Goal: Information Seeking & Learning: Learn about a topic

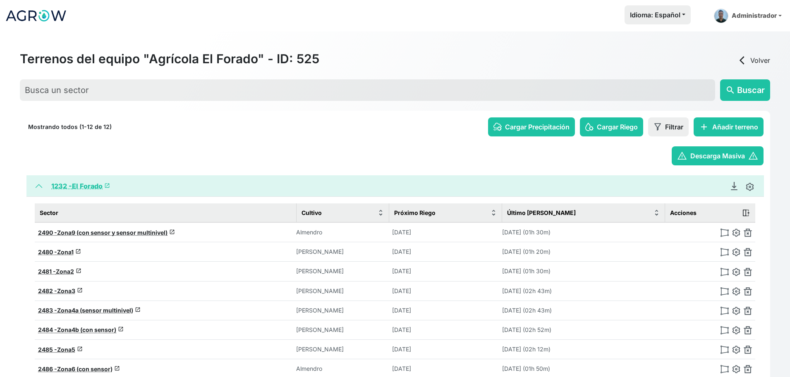
scroll to position [130, 0]
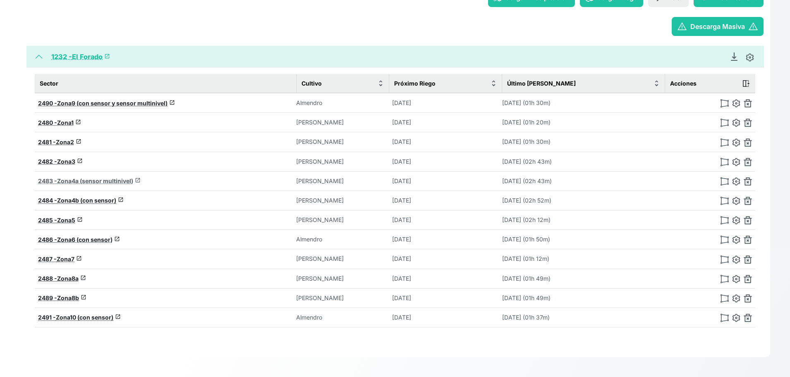
click at [79, 179] on span "Zona4a (sensor multinivel)" at bounding box center [95, 181] width 76 height 7
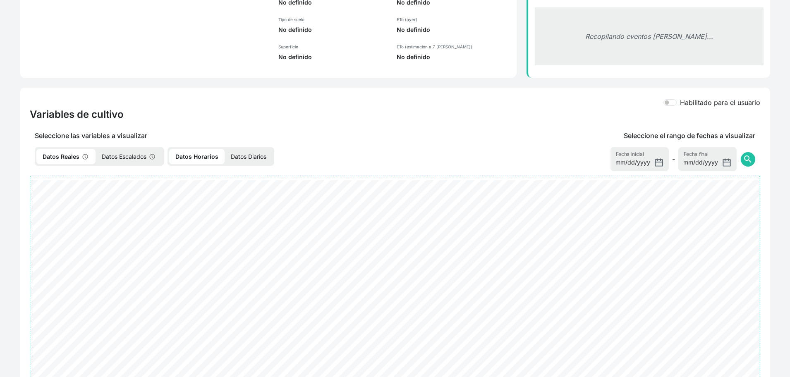
scroll to position [147, 0]
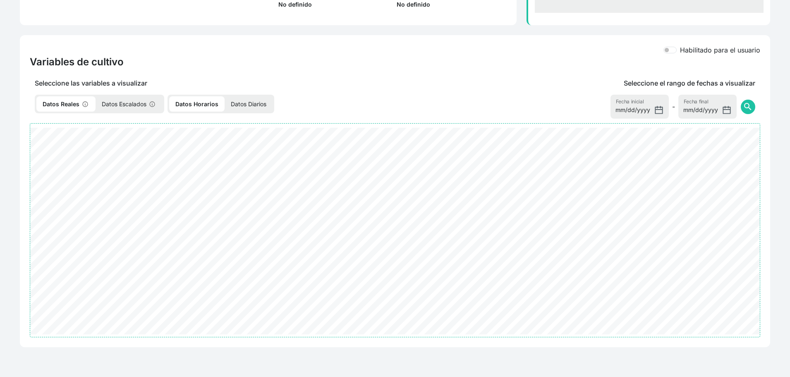
select select "2483"
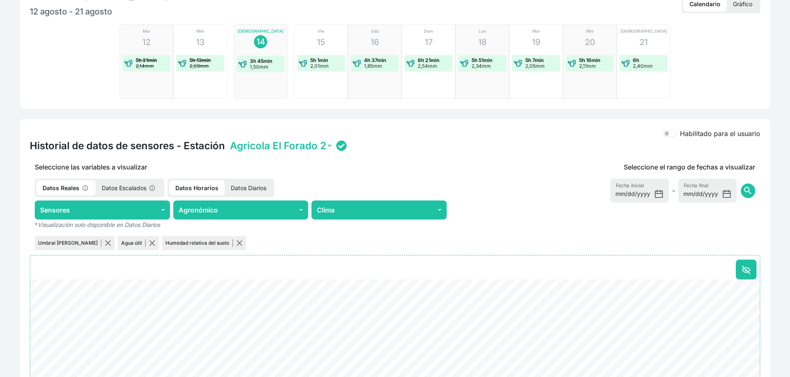
scroll to position [0, 0]
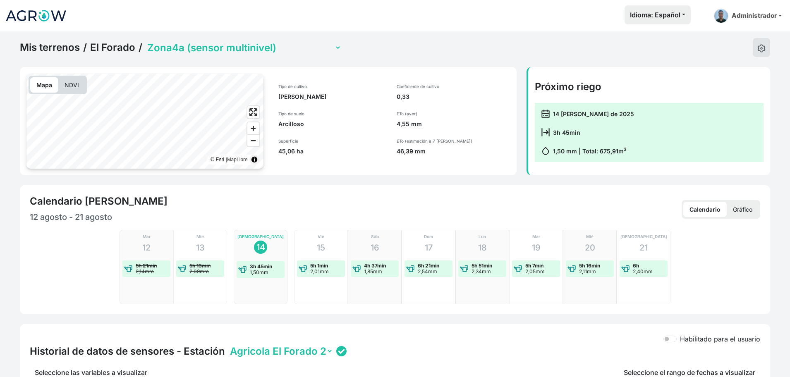
click at [47, 43] on link "Mis terrenos" at bounding box center [50, 47] width 60 height 12
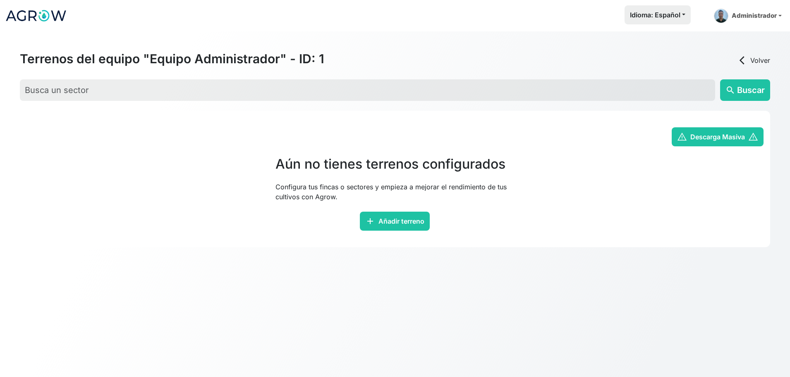
scroll to position [31, 0]
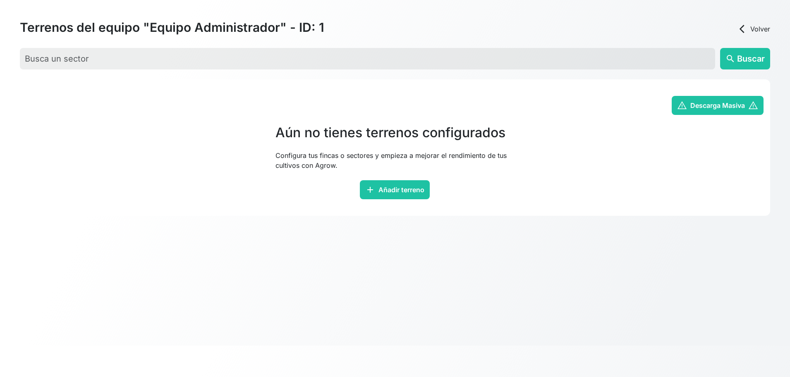
click at [756, 28] on link "arrow_back_ios Volver" at bounding box center [753, 29] width 33 height 10
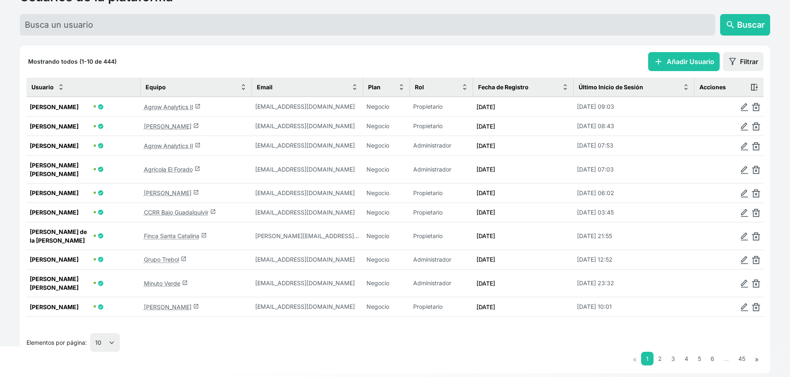
scroll to position [62, 0]
click at [170, 173] on link "Agrícola El Forado launch" at bounding box center [172, 169] width 56 height 7
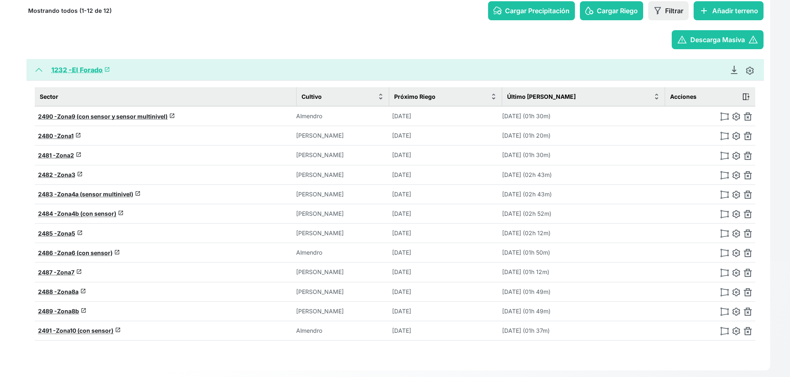
scroll to position [117, 0]
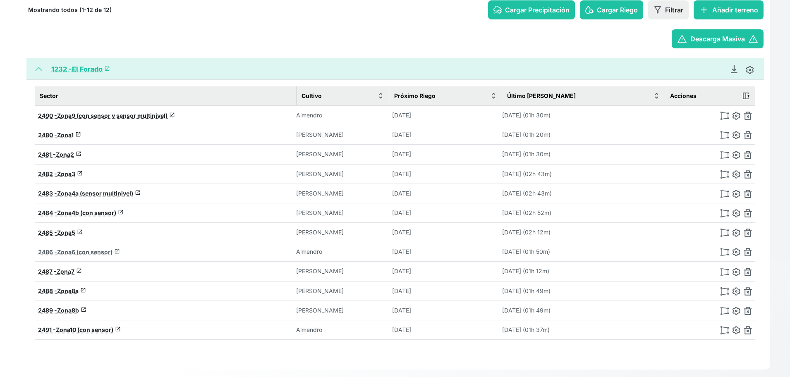
click at [85, 254] on span "Zona6 (con sensor)" at bounding box center [84, 252] width 55 height 7
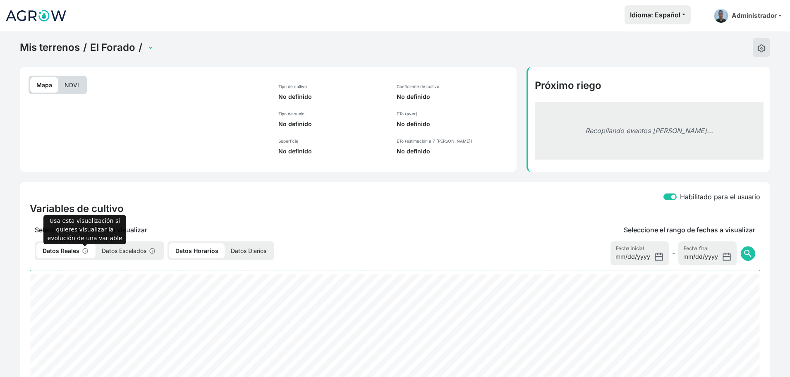
select select "2486"
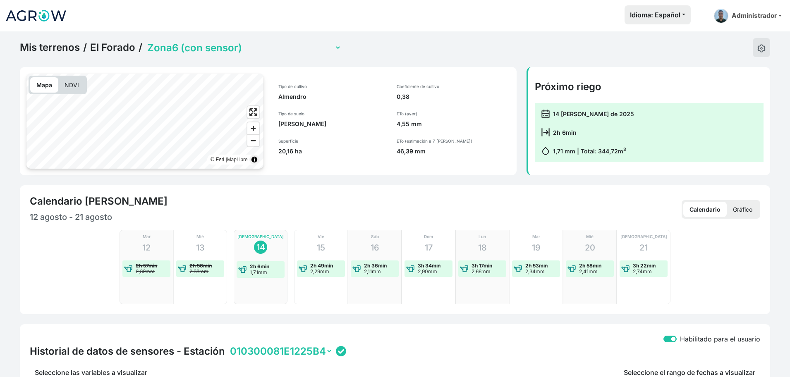
click at [283, 46] on select "Zona1 Zona10 (con sensor) Zona2 Zona3 Zona4a (sensor multinivel) Zona4b (con se…" at bounding box center [244, 47] width 196 height 13
click at [146, 41] on select "Zona1 Zona10 (con sensor) Zona2 Zona3 Zona4a (sensor multinivel) Zona4b (con se…" at bounding box center [244, 47] width 196 height 13
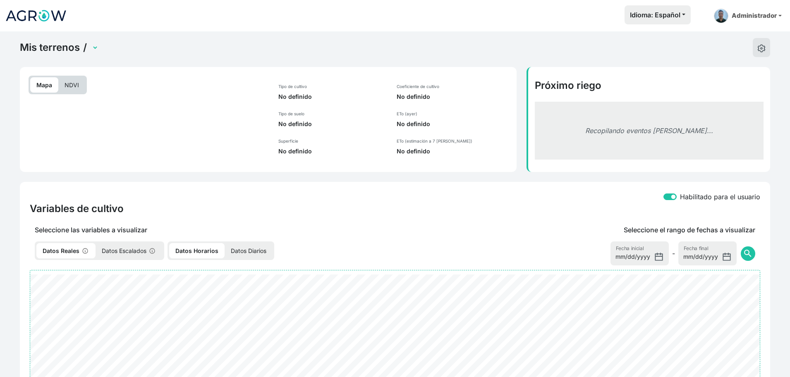
select select "2491"
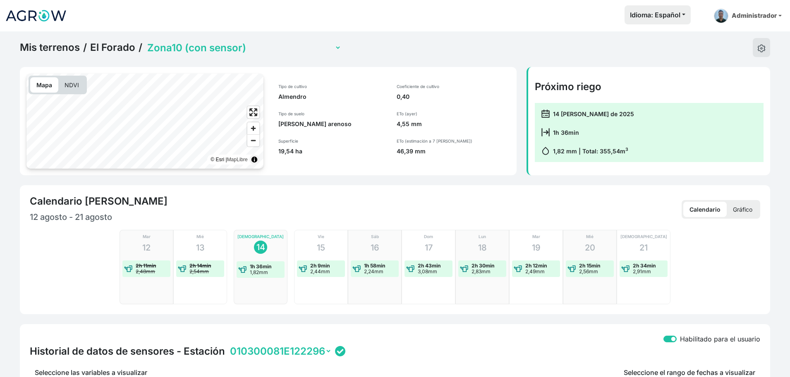
click at [242, 44] on select "Zona1 Zona10 (con sensor) Zona2 Zona3 Zona4a (sensor multinivel) Zona4b (con se…" at bounding box center [244, 47] width 196 height 13
click at [146, 41] on select "Zona1 Zona10 (con sensor) Zona2 Zona3 Zona4a (sensor multinivel) Zona4b (con se…" at bounding box center [244, 47] width 196 height 13
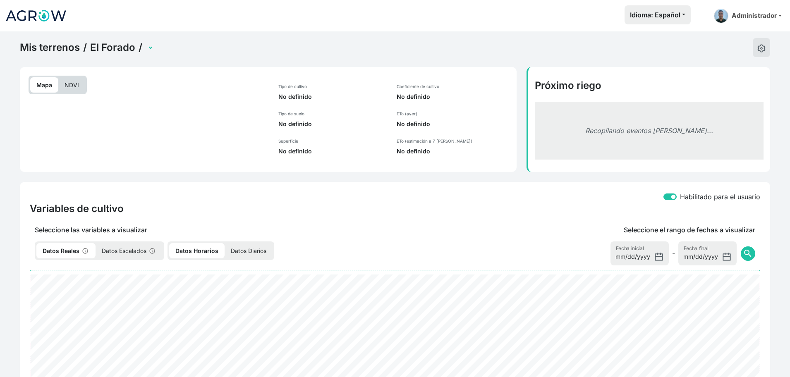
select select "2484"
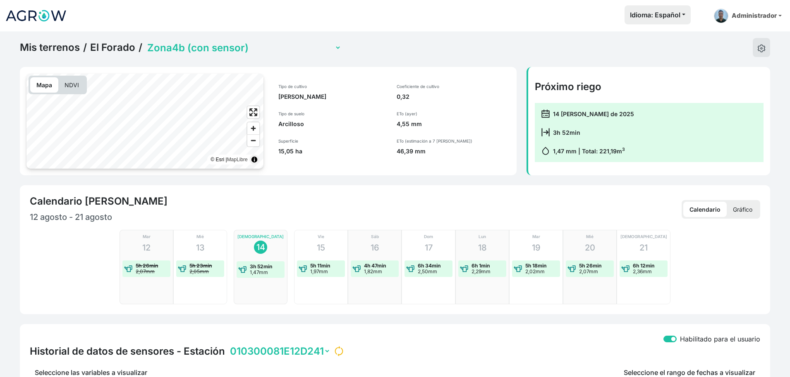
scroll to position [290, 0]
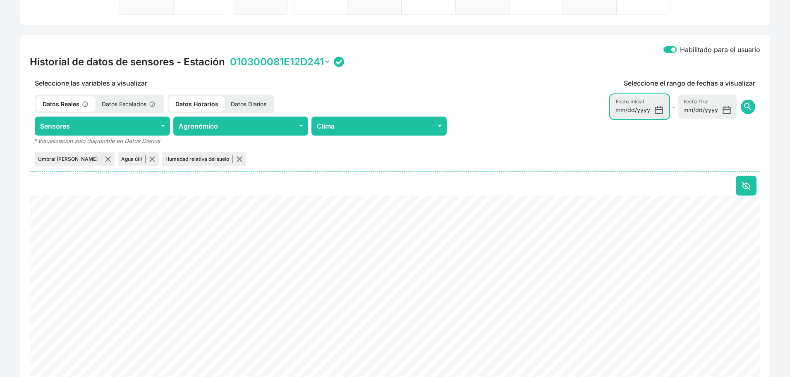
click at [660, 110] on input "[DATE]" at bounding box center [640, 107] width 58 height 24
type input "[DATE]"
click at [753, 108] on span "search" at bounding box center [748, 107] width 10 height 10
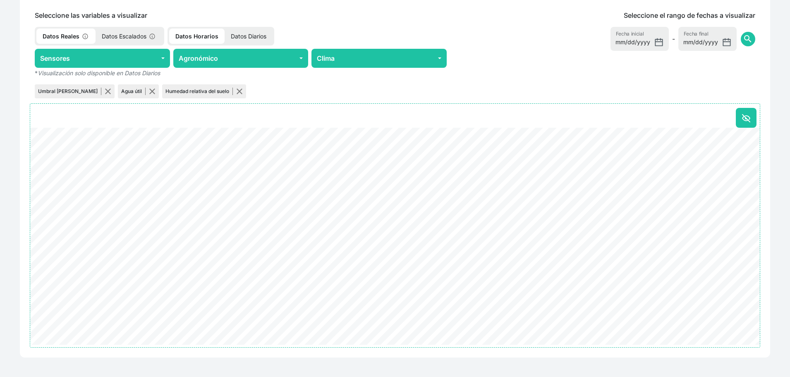
scroll to position [357, 0]
drag, startPoint x: 744, startPoint y: 147, endPoint x: 768, endPoint y: 258, distance: 113.5
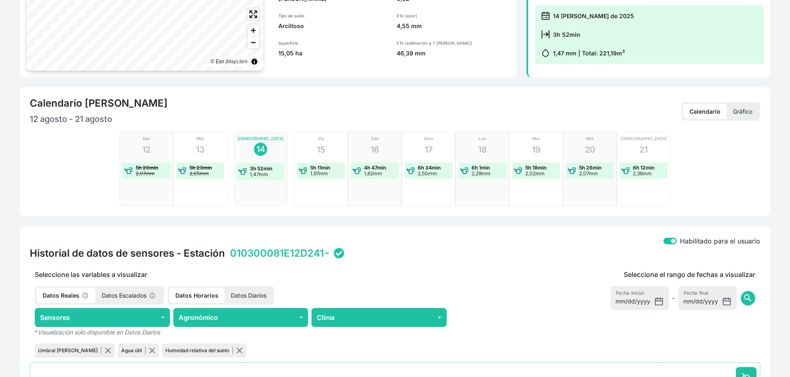
scroll to position [0, 0]
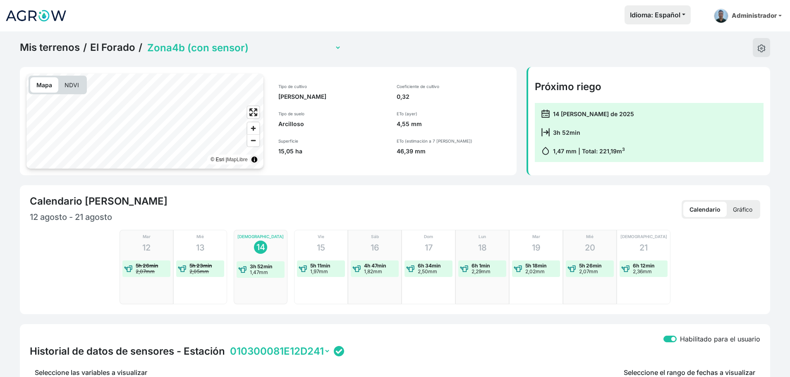
click at [241, 46] on select "Zona1 Zona10 (con sensor) Zona2 Zona3 Zona4a (sensor multinivel) Zona4b (con se…" at bounding box center [244, 47] width 196 height 13
click at [146, 41] on select "Zona1 Zona10 (con sensor) Zona2 Zona3 Zona4a (sensor multinivel) Zona4b (con se…" at bounding box center [244, 47] width 196 height 13
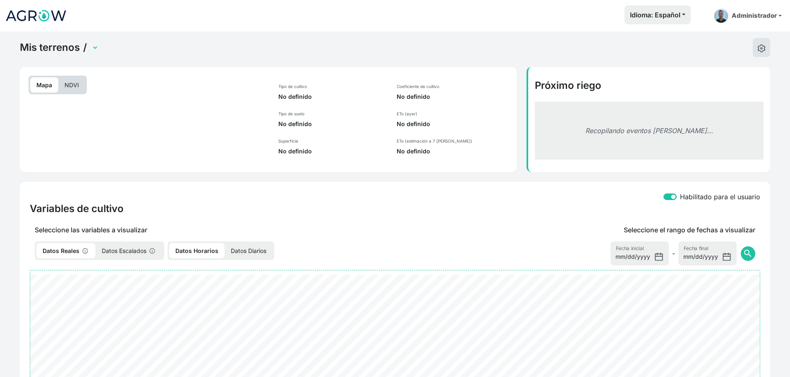
select select "2483"
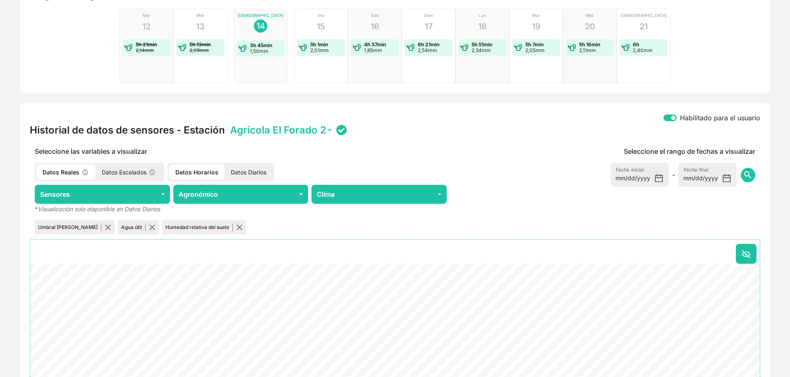
scroll to position [313, 0]
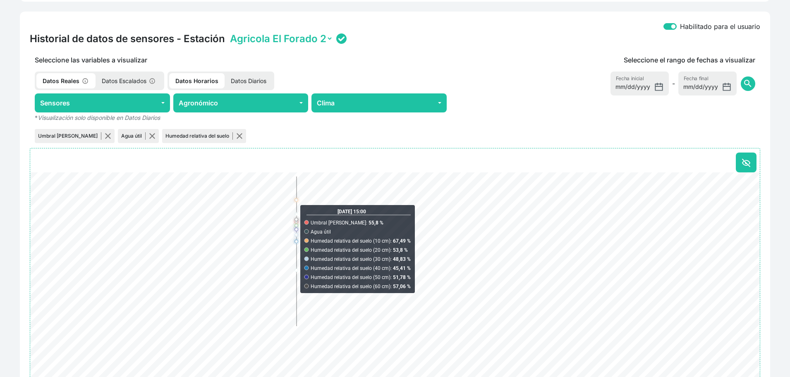
click at [274, 40] on select "Agricola El Forado 2" at bounding box center [280, 38] width 105 height 13
click at [274, 38] on select "Agricola El Forado 2" at bounding box center [280, 38] width 105 height 13
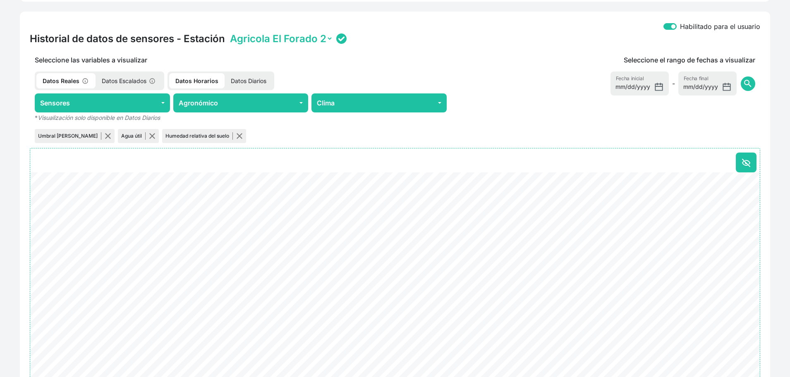
scroll to position [0, 0]
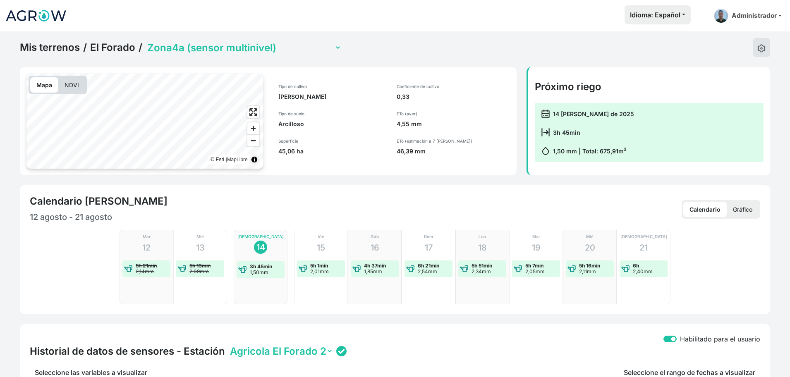
click at [266, 49] on select "Zona1 Zona10 (con sensor) Zona2 Zona3 Zona4a (sensor multinivel) Zona4b (con se…" at bounding box center [244, 47] width 196 height 13
click at [146, 41] on select "Zona1 Zona10 (con sensor) Zona2 Zona3 Zona4a (sensor multinivel) Zona4b (con se…" at bounding box center [244, 47] width 196 height 13
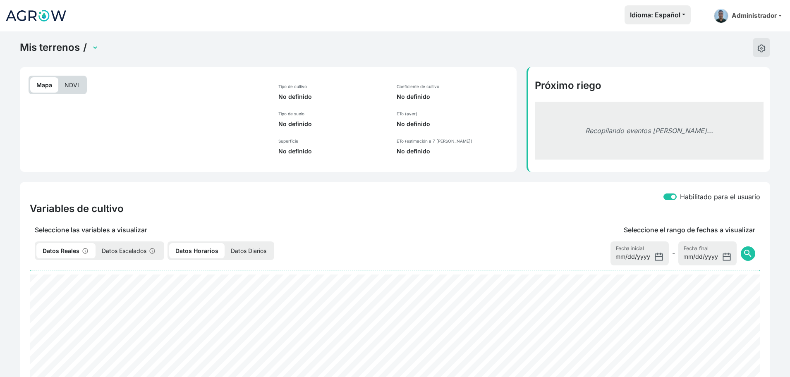
select select "2490"
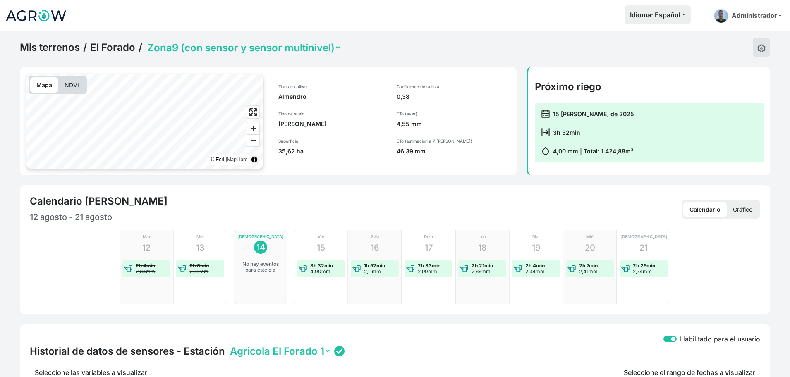
click at [120, 45] on link "El Forado" at bounding box center [112, 47] width 45 height 12
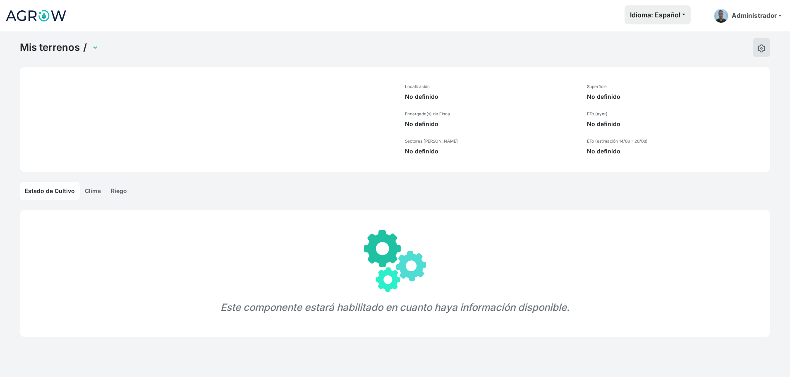
select select "1232"
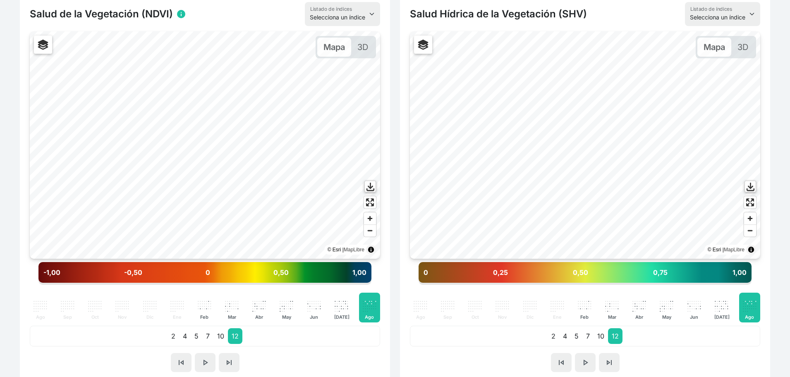
scroll to position [223, 0]
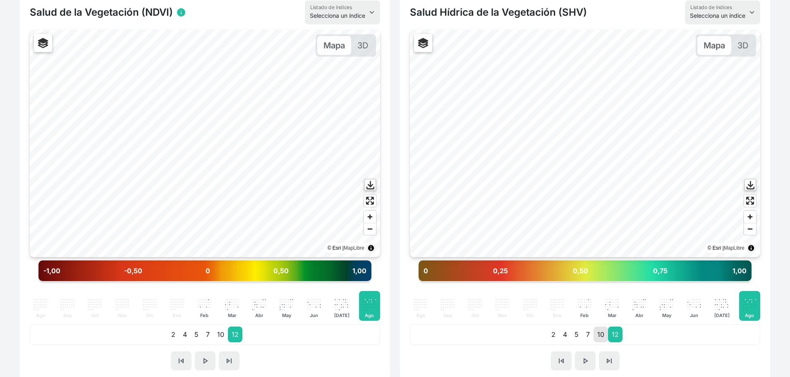
click at [602, 336] on p "10" at bounding box center [601, 335] width 14 height 16
click at [584, 339] on p "7" at bounding box center [588, 335] width 11 height 16
click at [572, 341] on p "5" at bounding box center [577, 335] width 12 height 16
click at [612, 338] on p "12" at bounding box center [615, 335] width 14 height 16
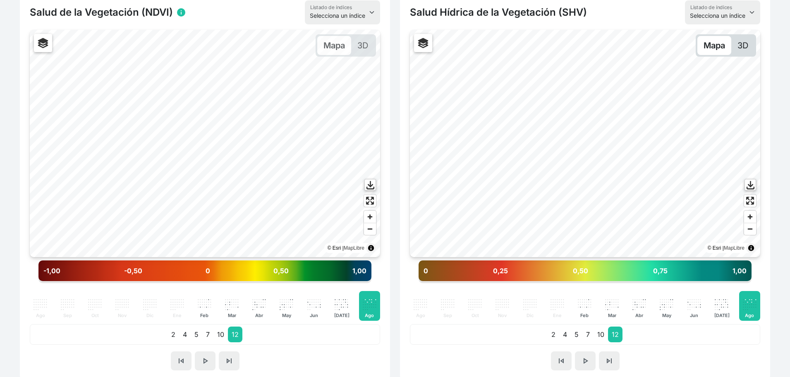
click at [744, 51] on p "3D" at bounding box center [743, 45] width 23 height 19
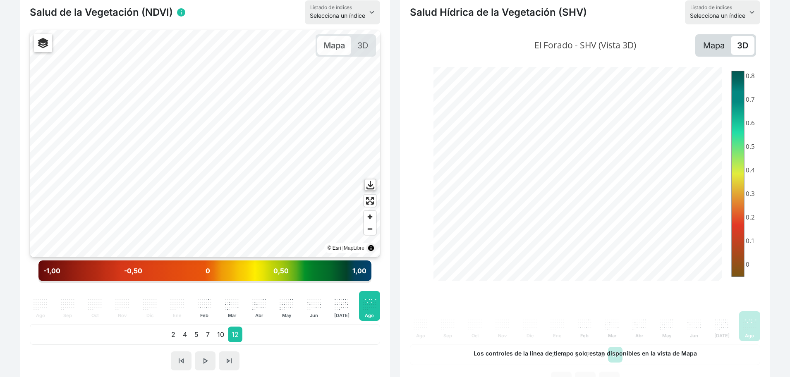
click at [715, 43] on p "Mapa" at bounding box center [714, 45] width 34 height 19
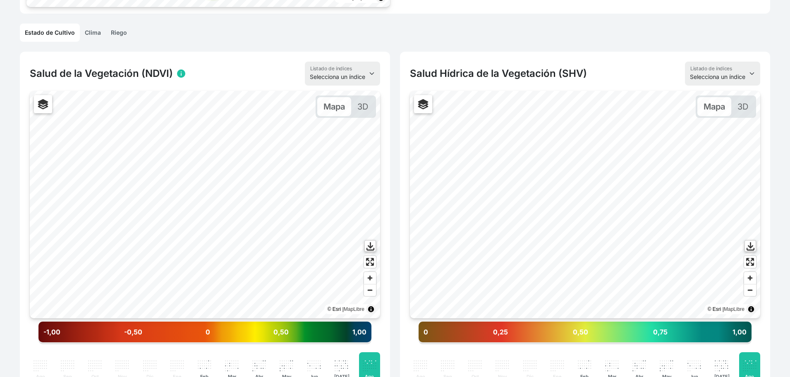
scroll to position [162, 0]
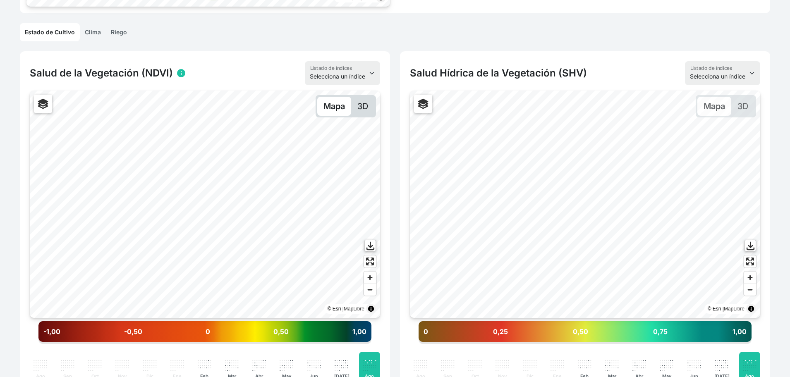
click at [370, 105] on p "3D" at bounding box center [362, 106] width 23 height 19
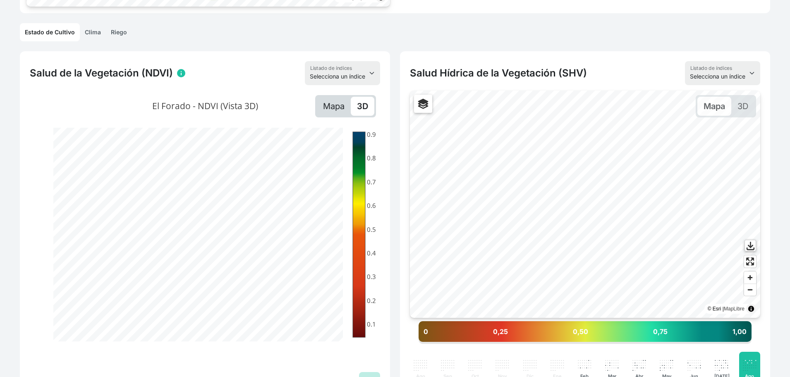
click at [335, 105] on p "Mapa" at bounding box center [334, 106] width 34 height 19
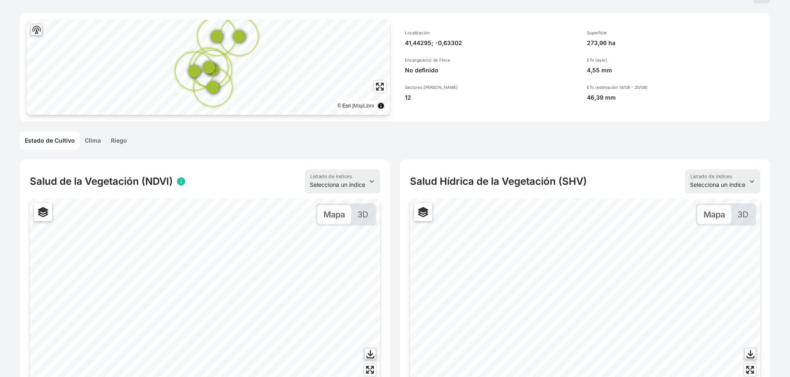
scroll to position [0, 0]
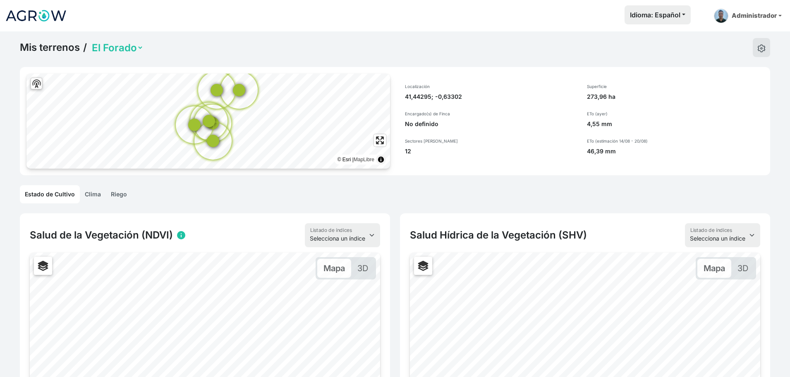
click at [110, 197] on link "Riego" at bounding box center [119, 194] width 26 height 18
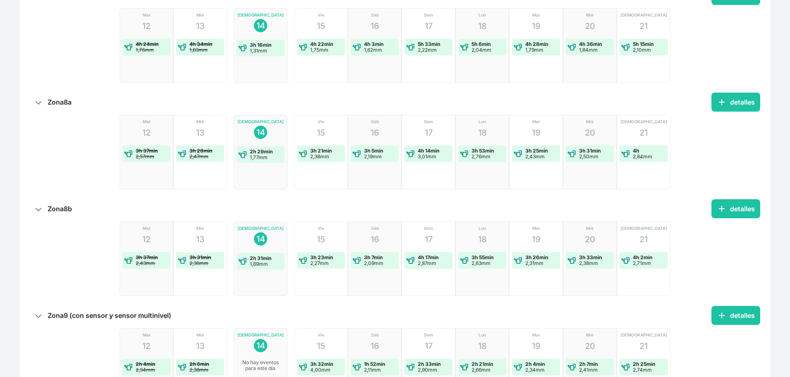
scroll to position [1188, 0]
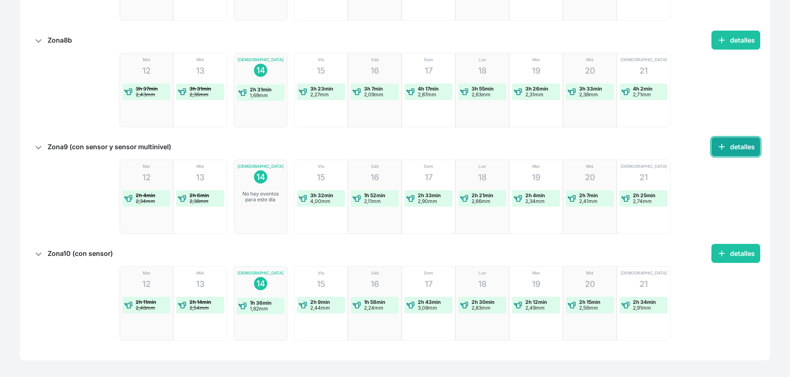
click at [739, 150] on button "add detalles" at bounding box center [736, 146] width 49 height 19
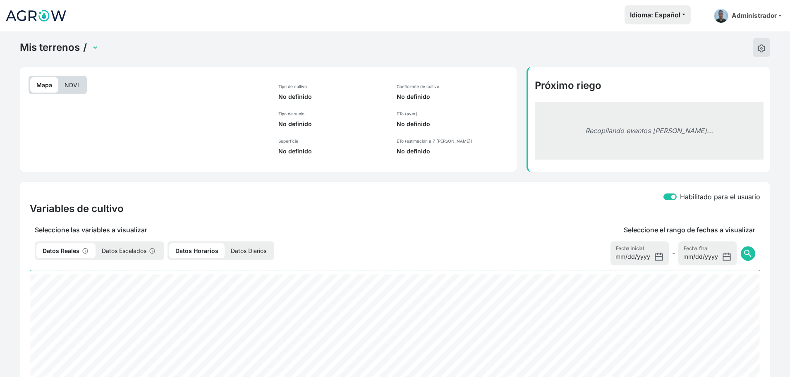
select select "2490"
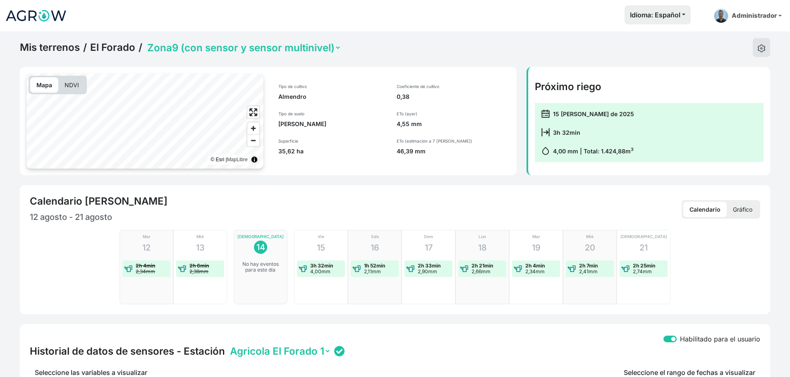
scroll to position [378, 0]
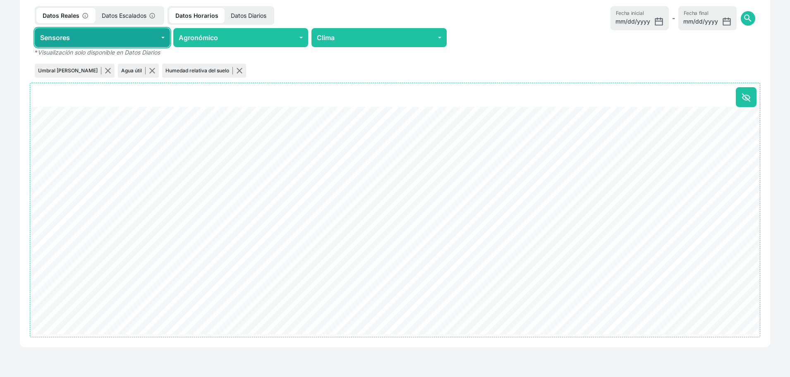
click at [78, 33] on button "Sensores" at bounding box center [102, 37] width 135 height 19
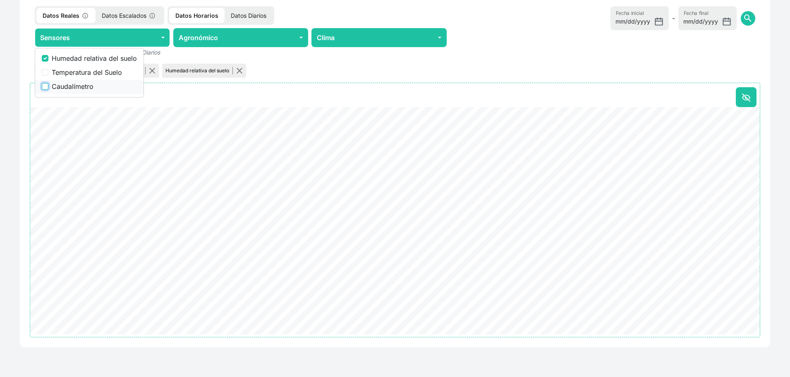
click at [46, 86] on input "Caudalímetro" at bounding box center [45, 86] width 7 height 7
checkbox input "true"
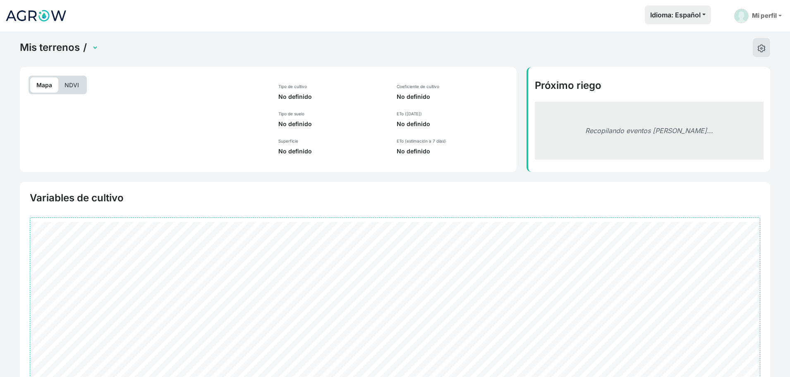
scroll to position [94, 0]
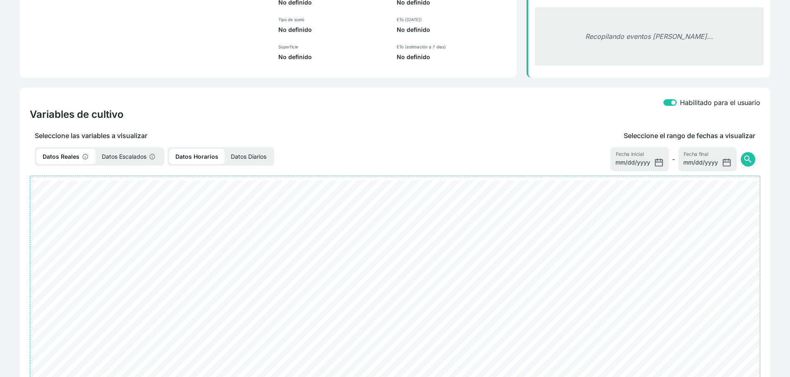
select select "2490"
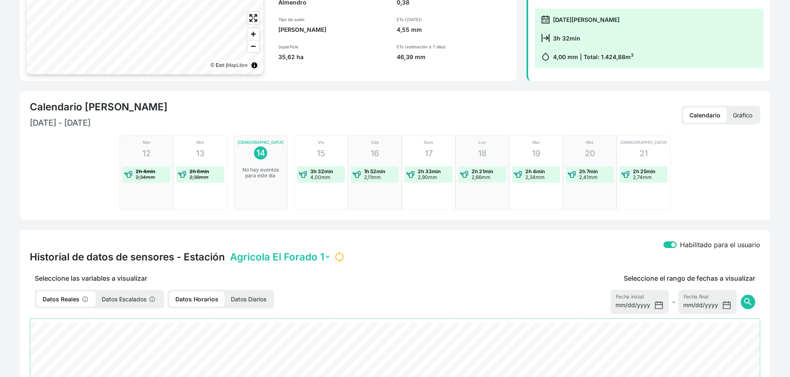
scroll to position [290, 0]
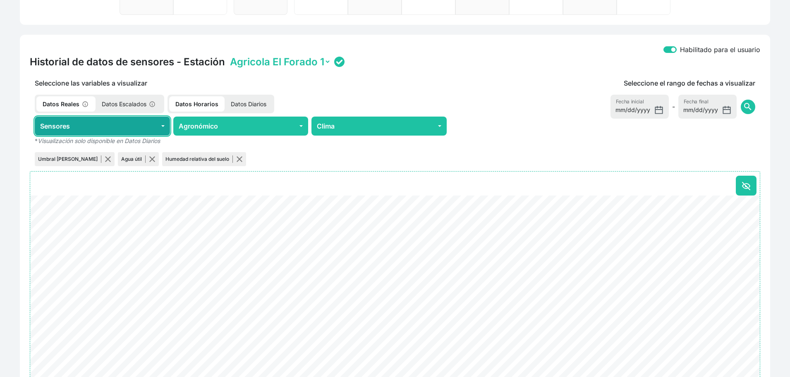
drag, startPoint x: 79, startPoint y: 122, endPoint x: 75, endPoint y: 126, distance: 5.9
click at [79, 122] on button "Sensores" at bounding box center [102, 126] width 135 height 19
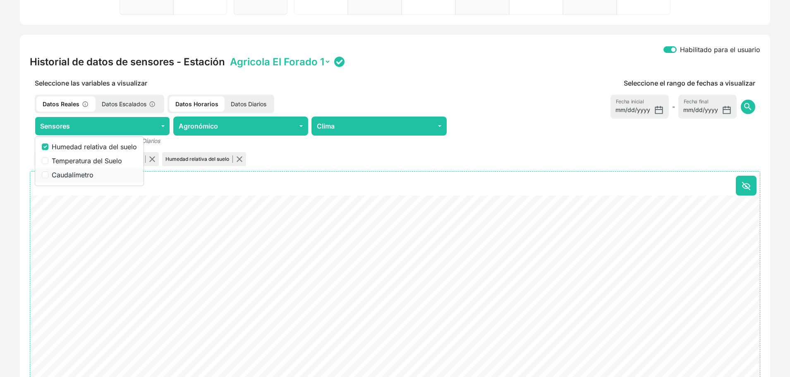
click at [48, 173] on div "Caudalímetro" at bounding box center [89, 175] width 95 height 10
click at [46, 175] on input "Caudalímetro" at bounding box center [45, 175] width 7 height 7
checkbox input "true"
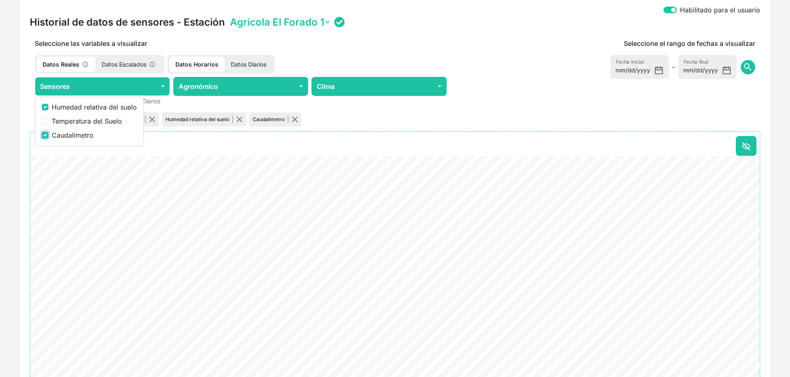
scroll to position [331, 0]
